Goal: Find specific page/section: Find specific page/section

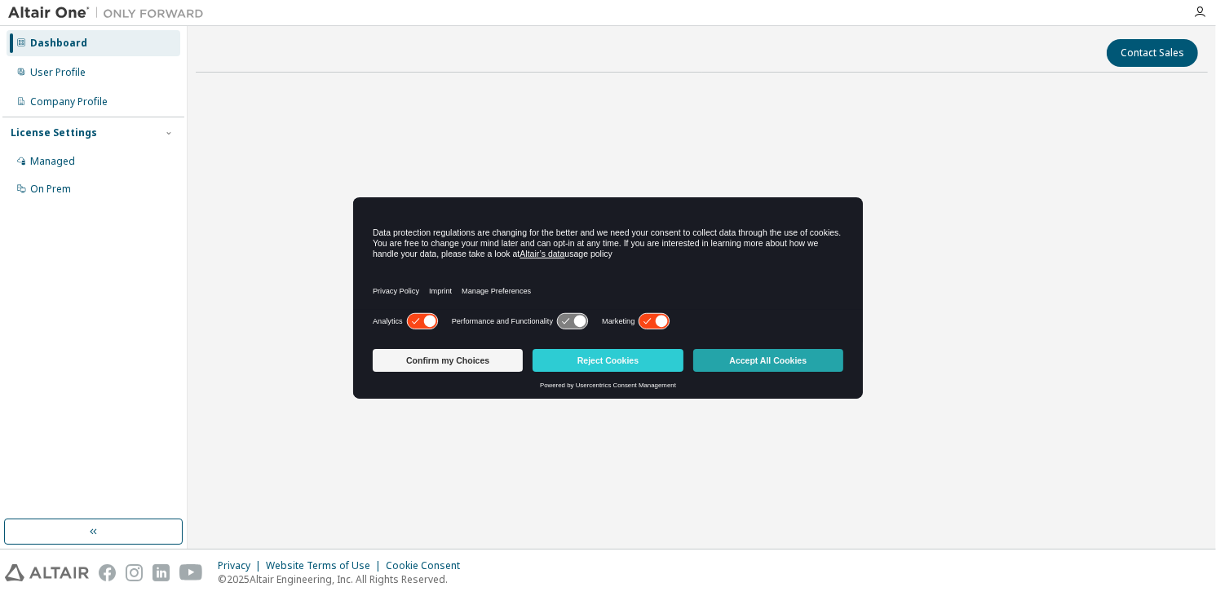
drag, startPoint x: 0, startPoint y: 0, endPoint x: 744, endPoint y: 361, distance: 827.1
click at [744, 361] on button "Accept All Cookies" at bounding box center [768, 360] width 150 height 23
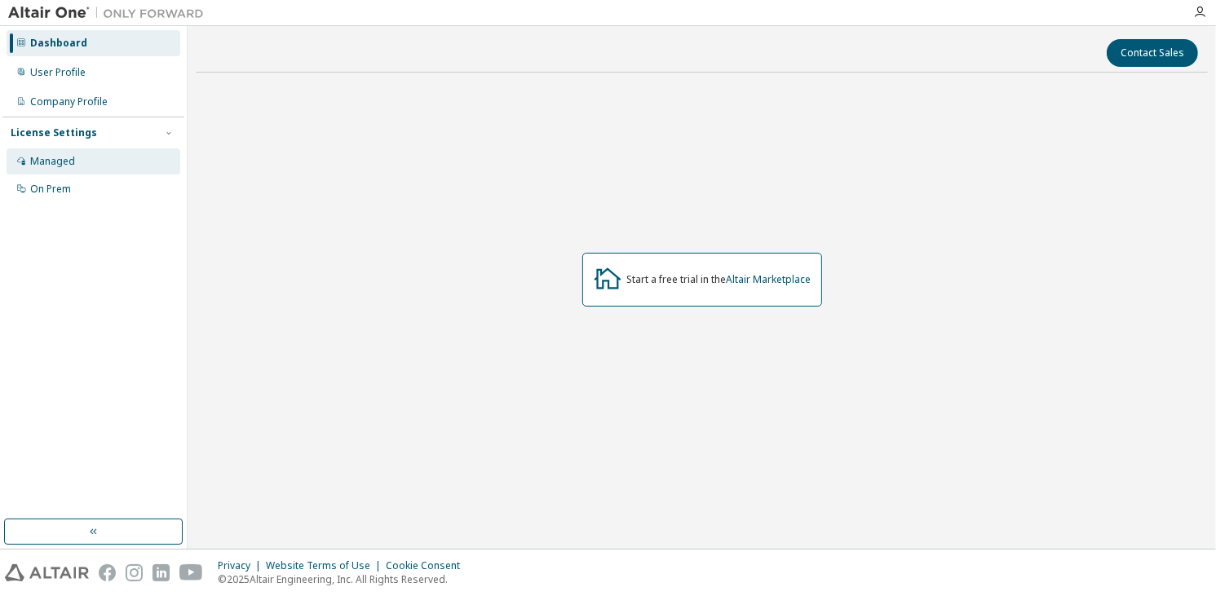
click at [45, 163] on div "Managed" at bounding box center [52, 161] width 45 height 13
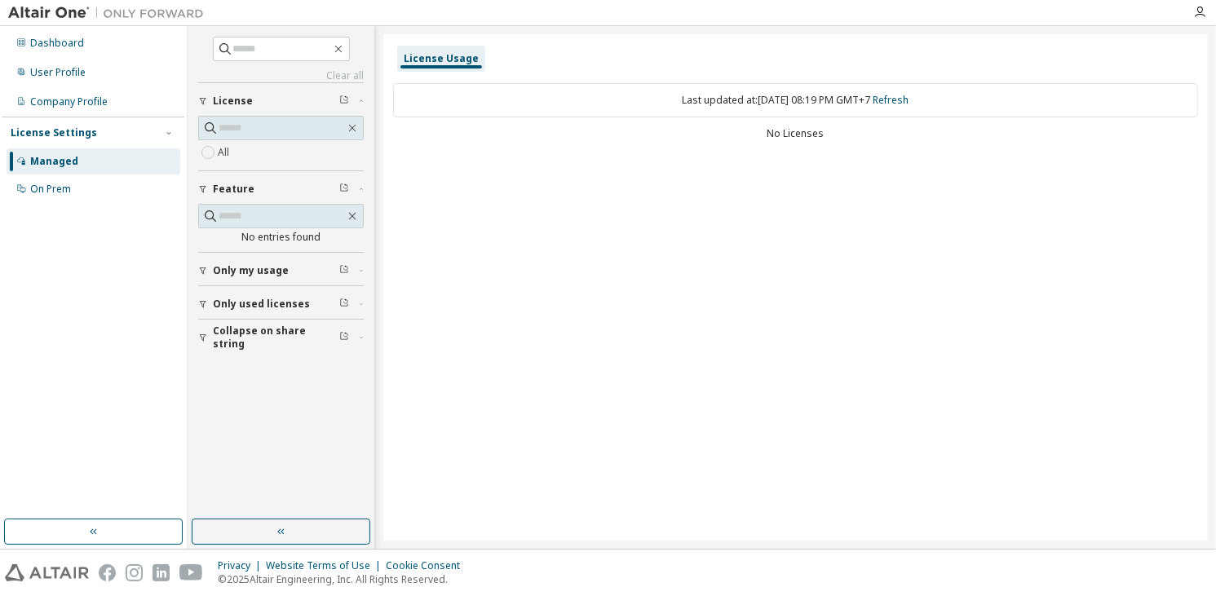
click at [281, 306] on span "Only used licenses" at bounding box center [261, 304] width 97 height 13
click at [229, 325] on label "Yes" at bounding box center [228, 329] width 20 height 20
click at [44, 98] on div "Company Profile" at bounding box center [69, 101] width 78 height 13
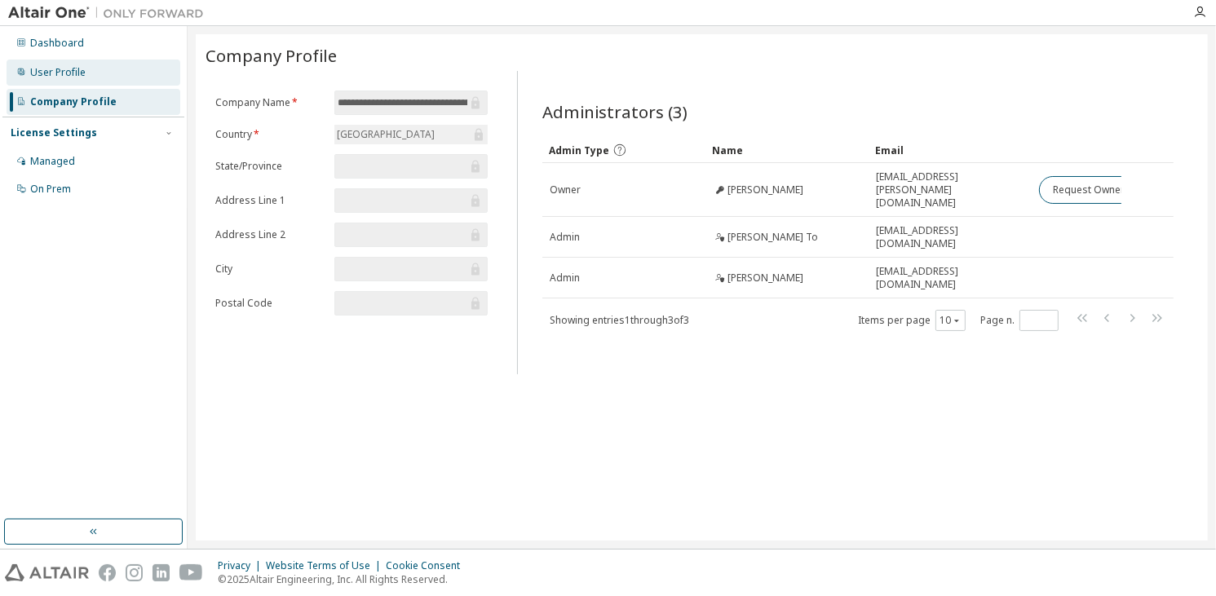
click at [48, 69] on div "User Profile" at bounding box center [57, 72] width 55 height 13
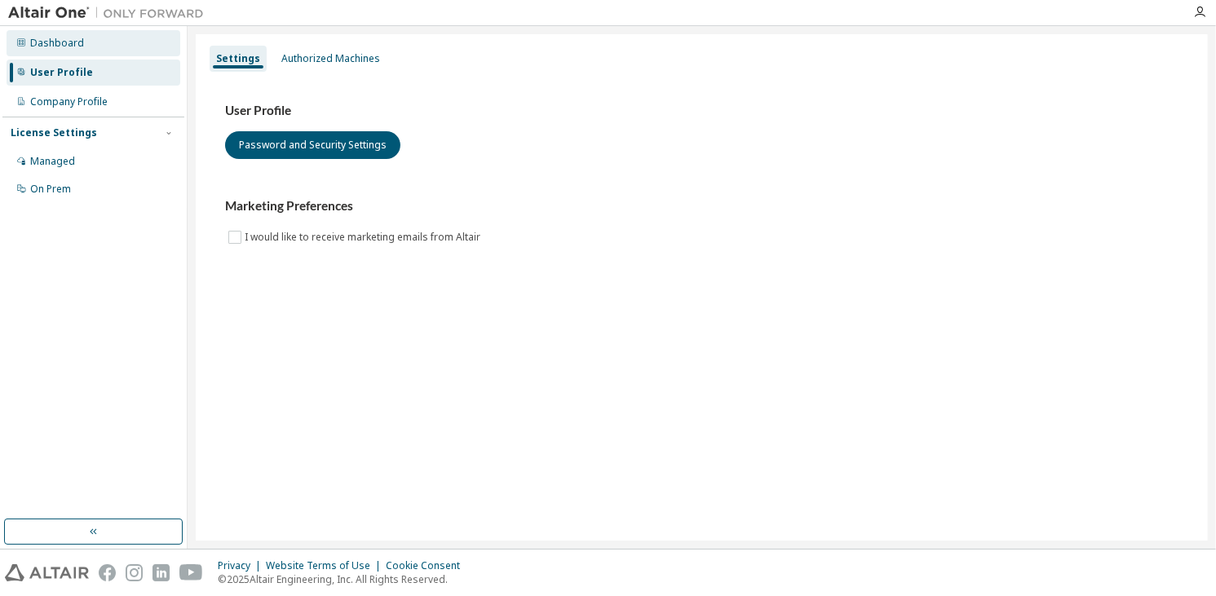
click at [46, 45] on div "Dashboard" at bounding box center [57, 43] width 54 height 13
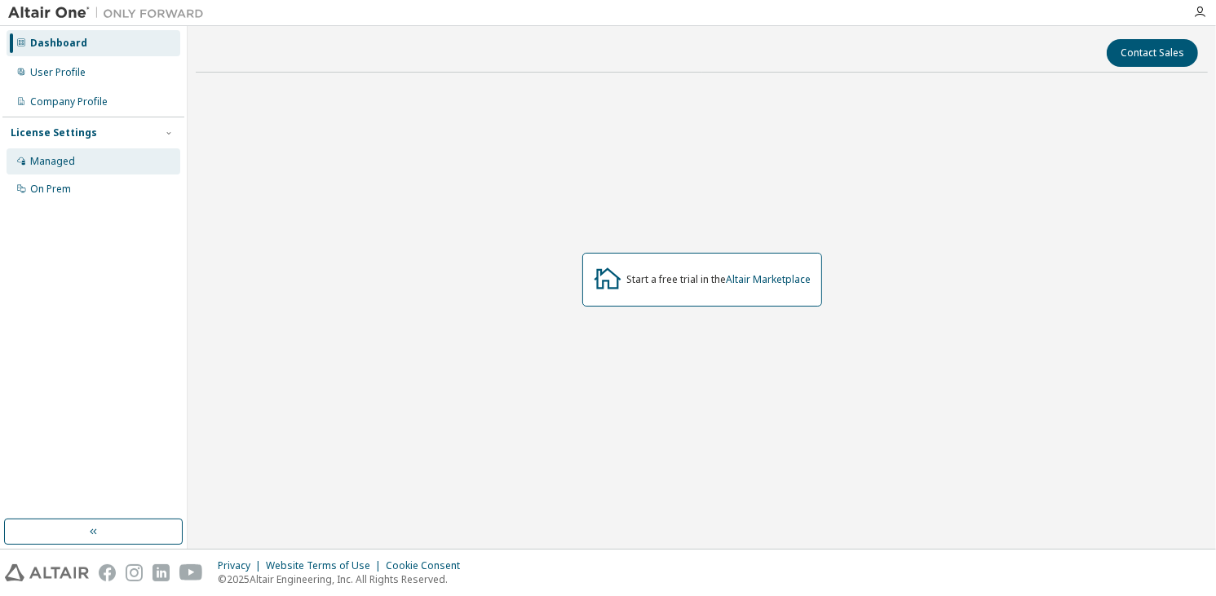
click at [73, 172] on div "Managed" at bounding box center [94, 161] width 174 height 26
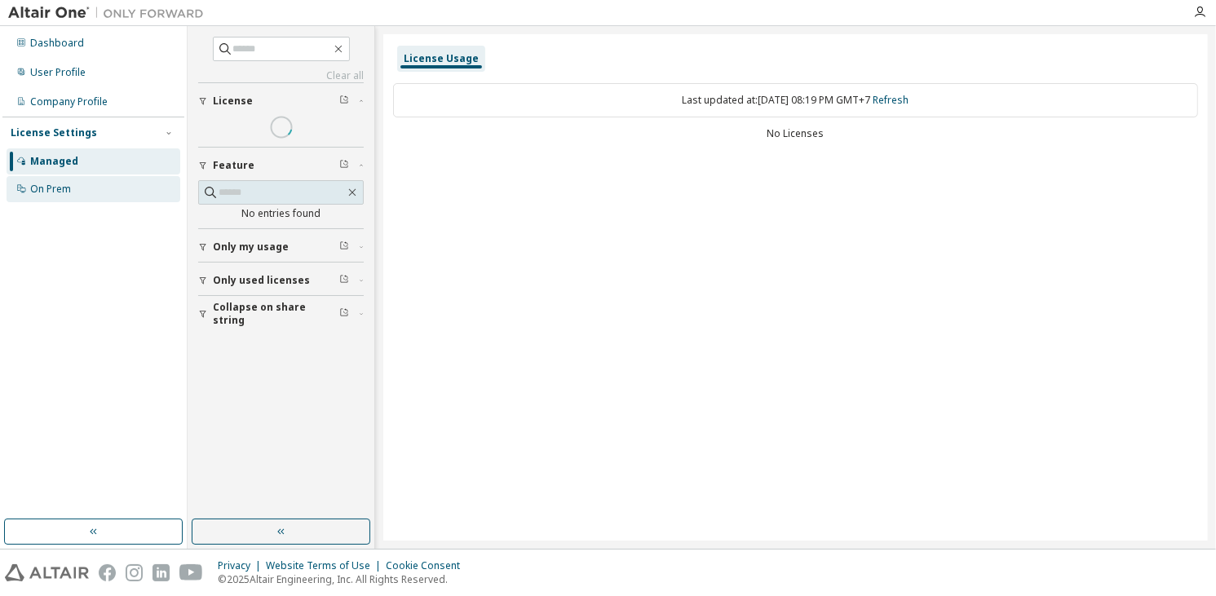
click at [74, 180] on div "On Prem" at bounding box center [94, 189] width 174 height 26
